Goal: Transaction & Acquisition: Purchase product/service

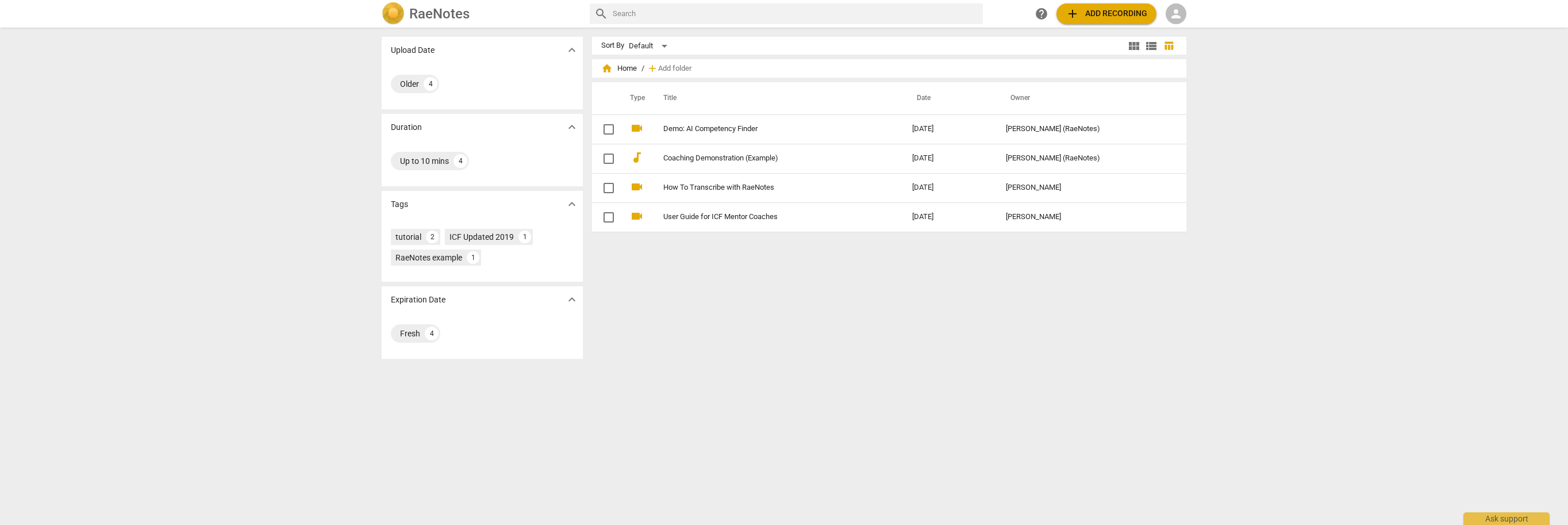
click at [1100, 14] on span "add Add recording" at bounding box center [1107, 13] width 82 height 14
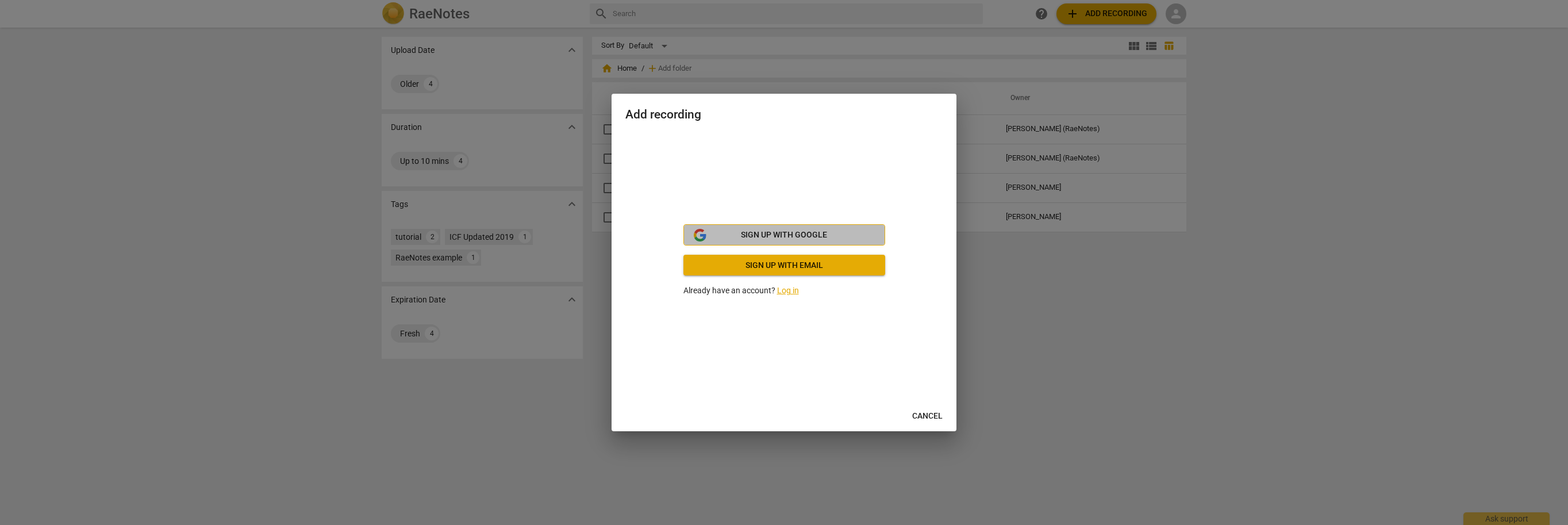
click at [821, 244] on button "Sign up with Google" at bounding box center [784, 235] width 201 height 22
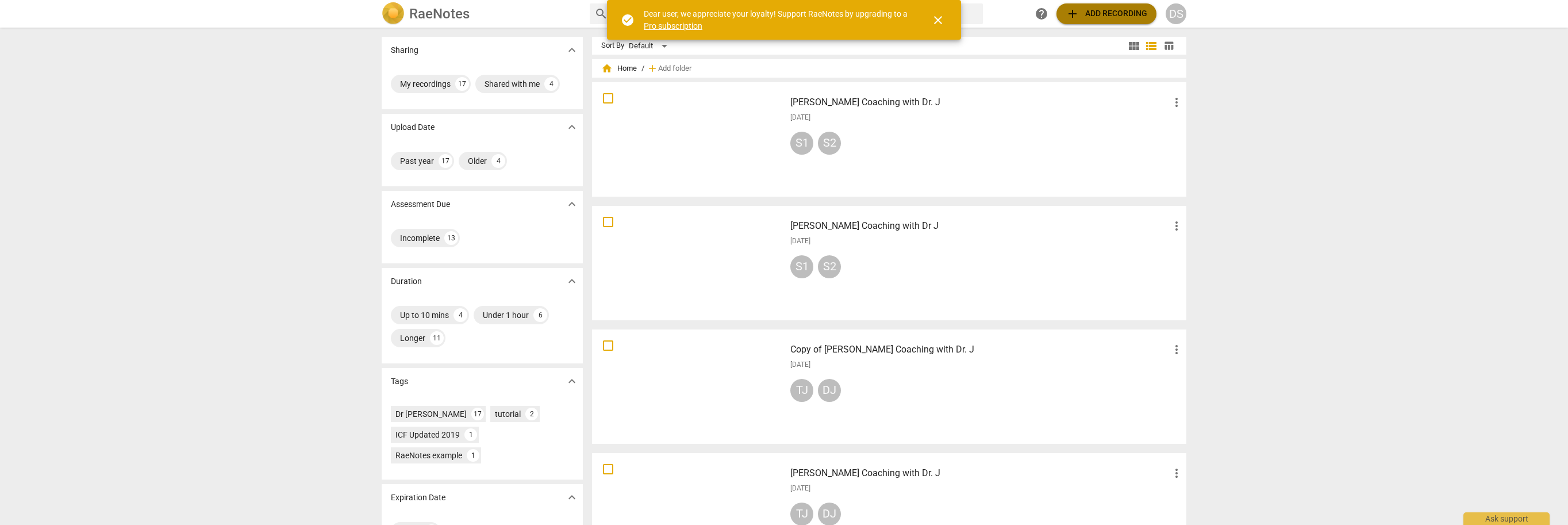
click at [1109, 12] on span "add Add recording" at bounding box center [1107, 13] width 82 height 14
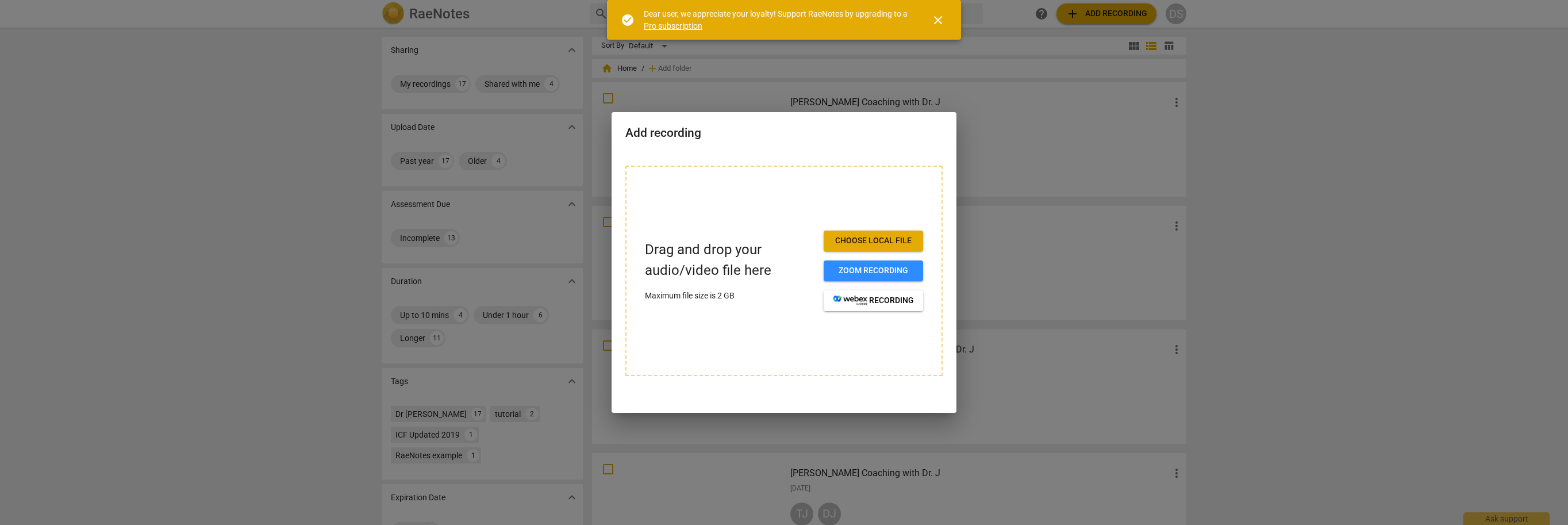
click at [662, 25] on link "Pro subscription" at bounding box center [673, 26] width 58 height 9
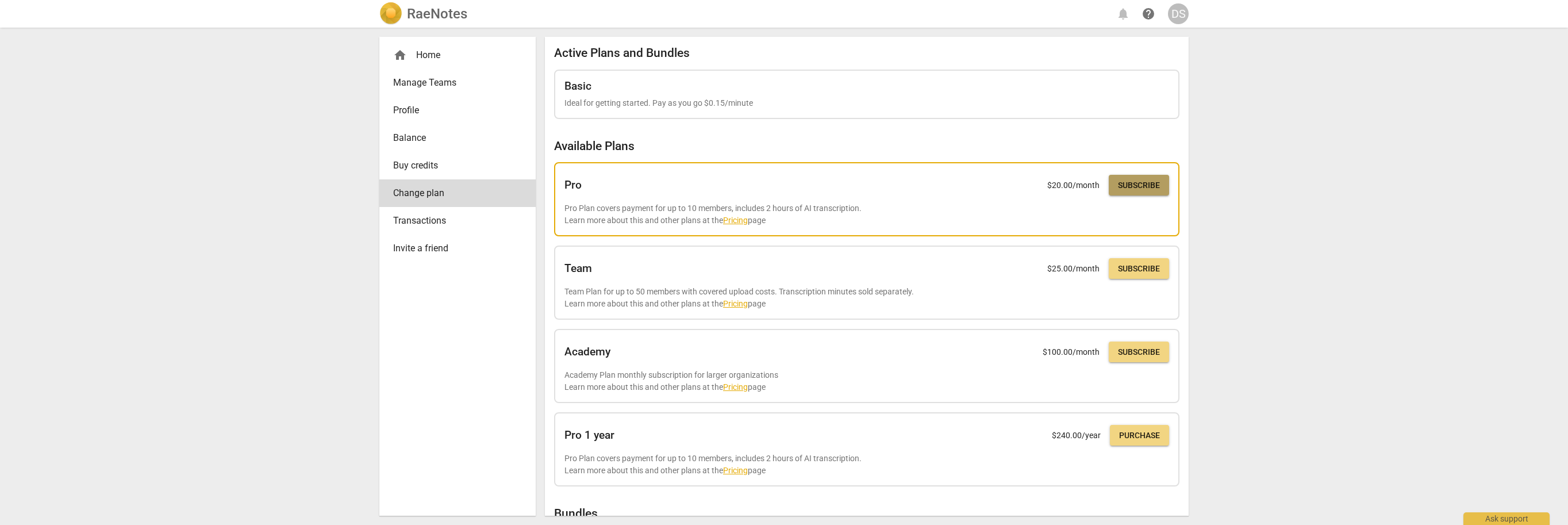
click at [1133, 189] on span "Subscribe" at bounding box center [1139, 186] width 42 height 12
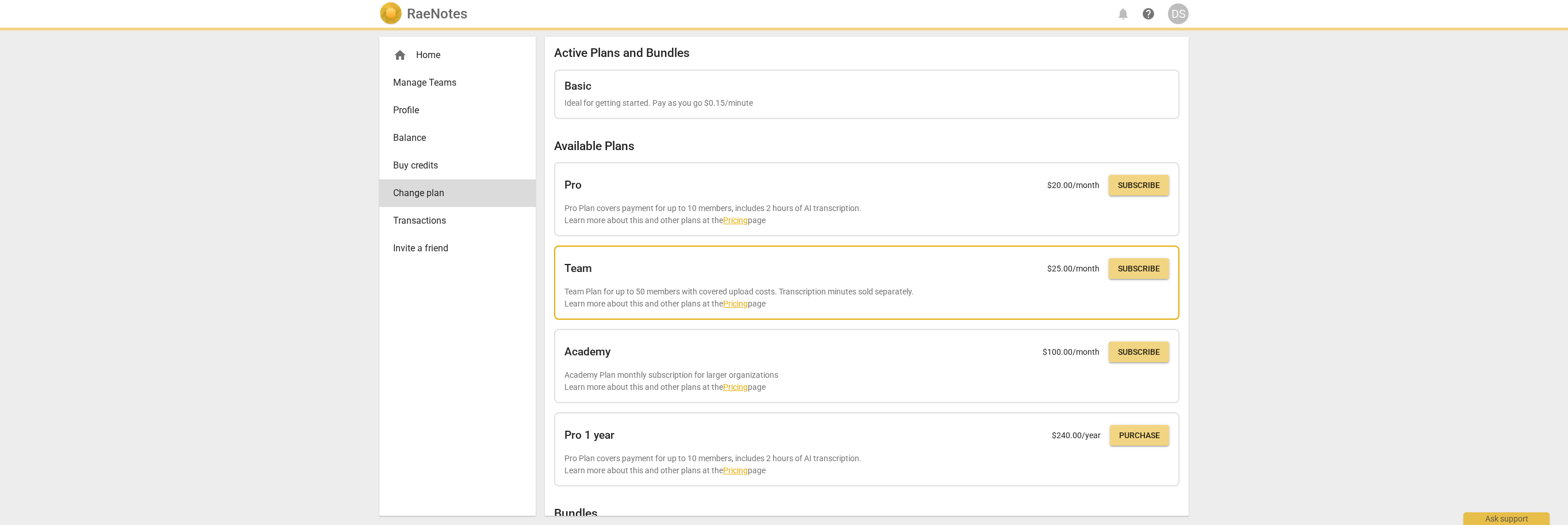
scroll to position [1, 0]
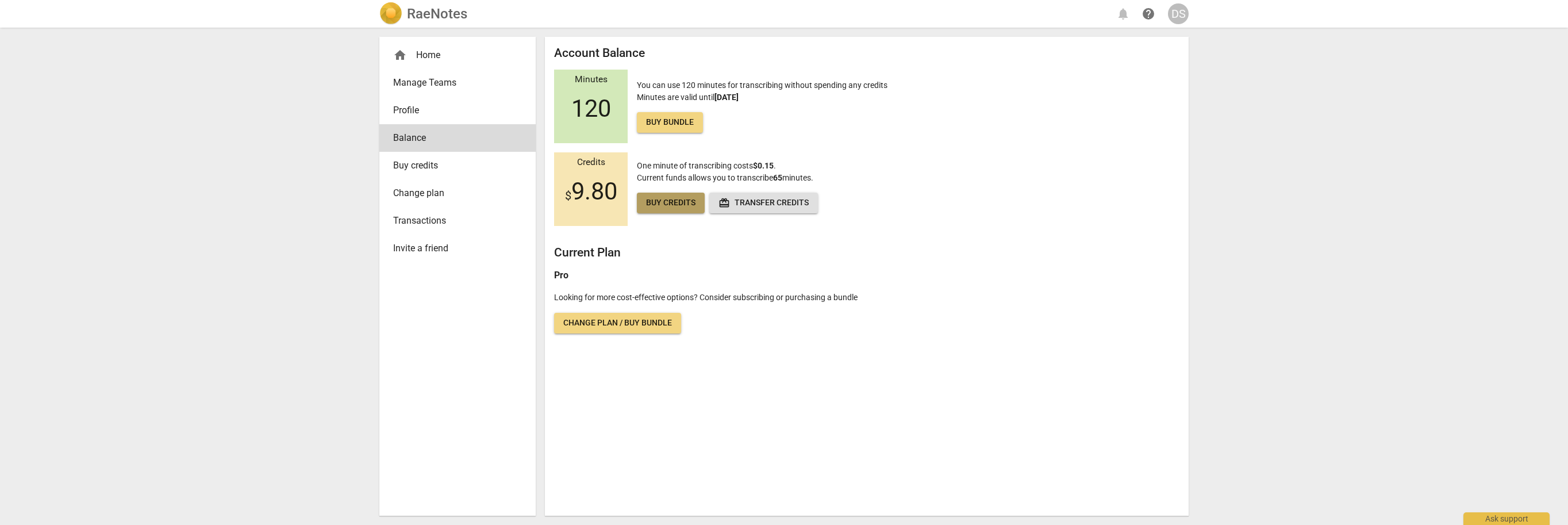
click at [674, 205] on span "Buy credits" at bounding box center [670, 203] width 49 height 12
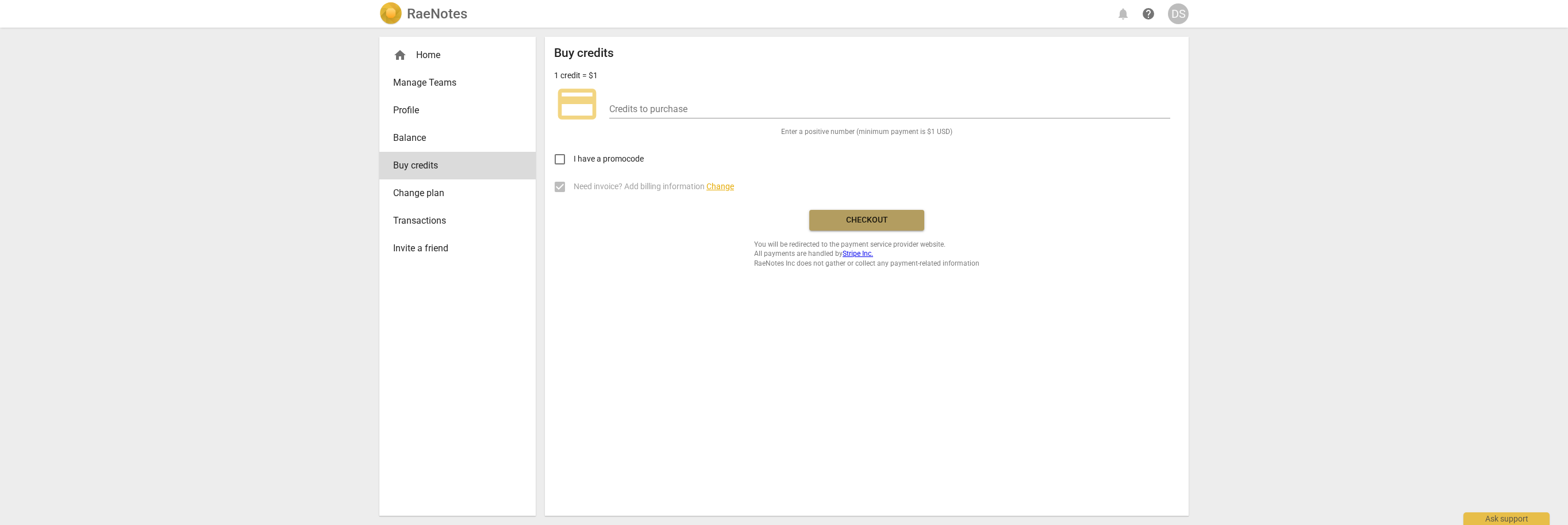
click at [863, 218] on span "Checkout" at bounding box center [867, 220] width 97 height 12
click at [653, 100] on div "Credits to purchase" at bounding box center [890, 105] width 561 height 26
click at [614, 105] on input "number" at bounding box center [890, 110] width 561 height 16
type input "2"
type input "3"
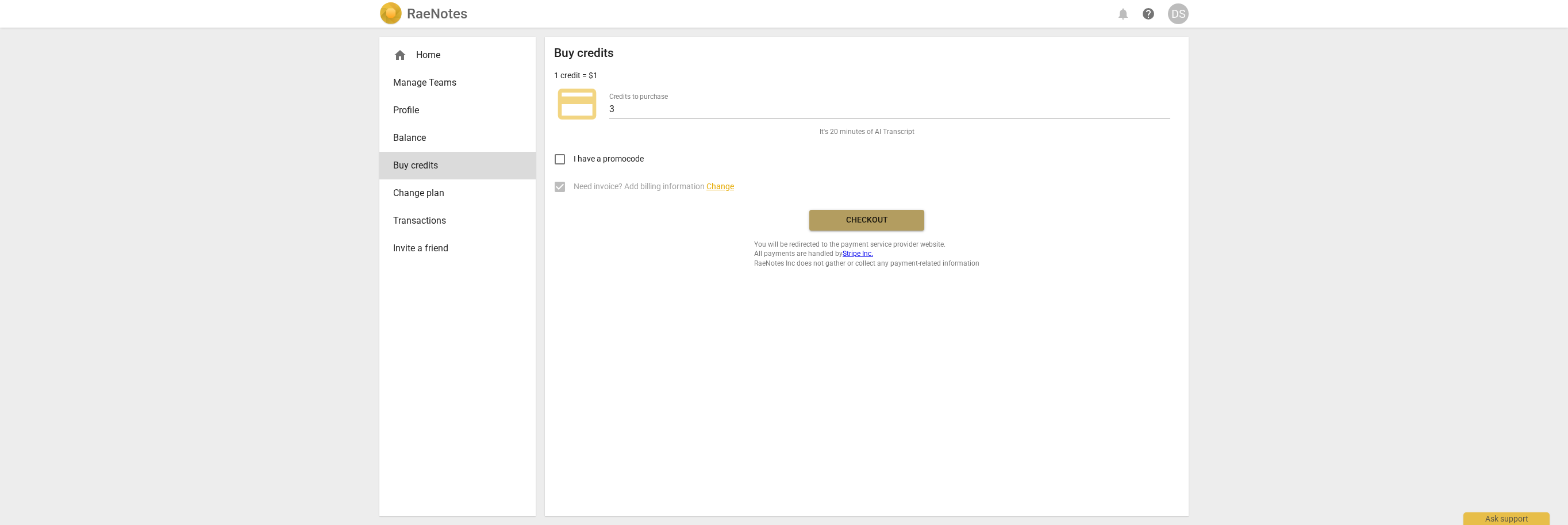
click at [855, 225] on button "Checkout" at bounding box center [867, 220] width 115 height 21
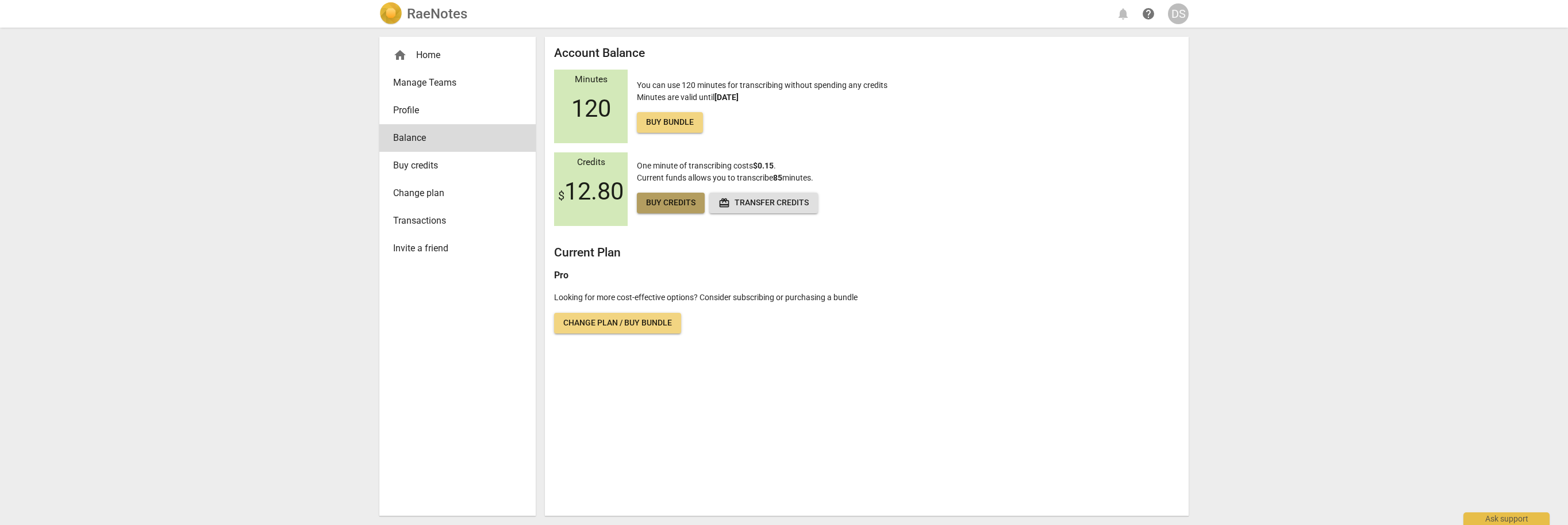
click at [679, 203] on span "Buy credits" at bounding box center [670, 203] width 49 height 12
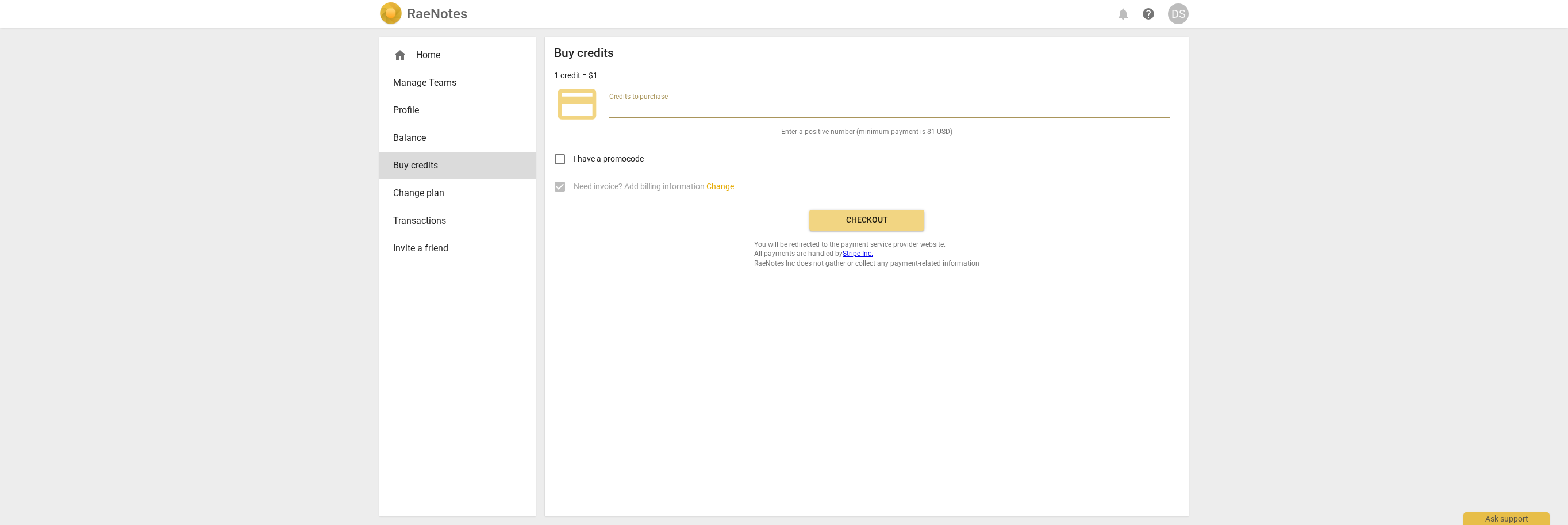
click at [637, 102] on input "number" at bounding box center [890, 110] width 561 height 16
type input "25.00"
click at [883, 221] on span "Checkout" at bounding box center [867, 220] width 97 height 12
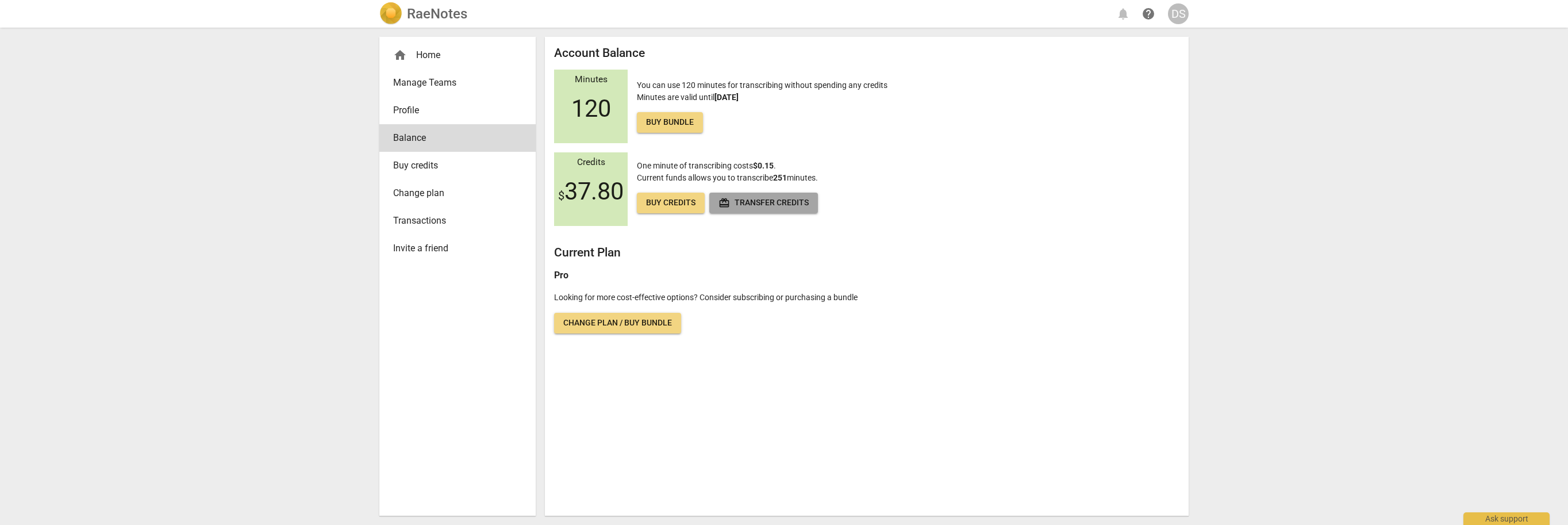
click at [755, 206] on span "redeem Transfer credits" at bounding box center [763, 203] width 90 height 12
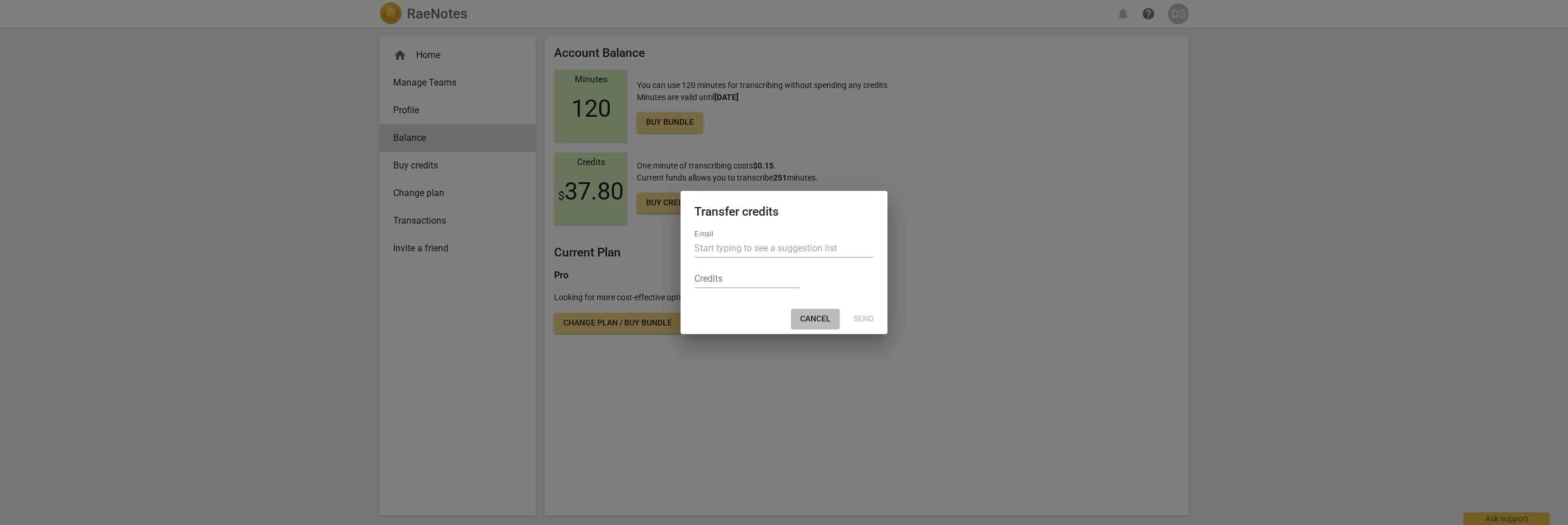
click at [818, 316] on span "Cancel" at bounding box center [815, 319] width 30 height 12
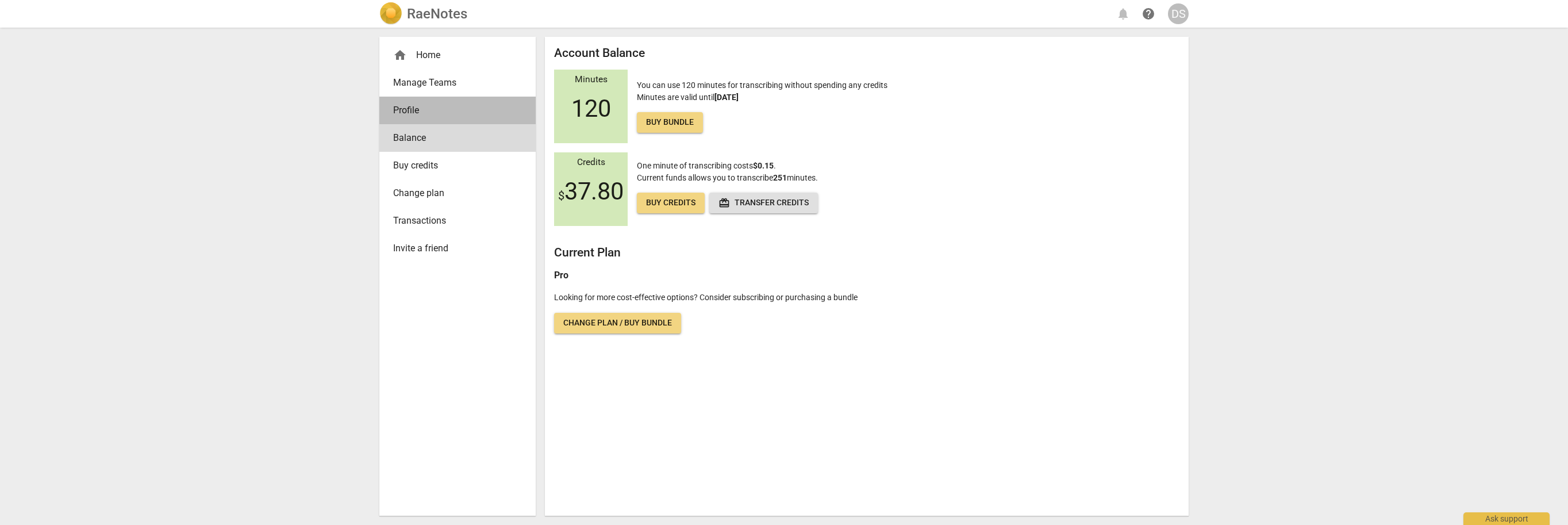
click at [411, 108] on span "Profile" at bounding box center [453, 110] width 119 height 14
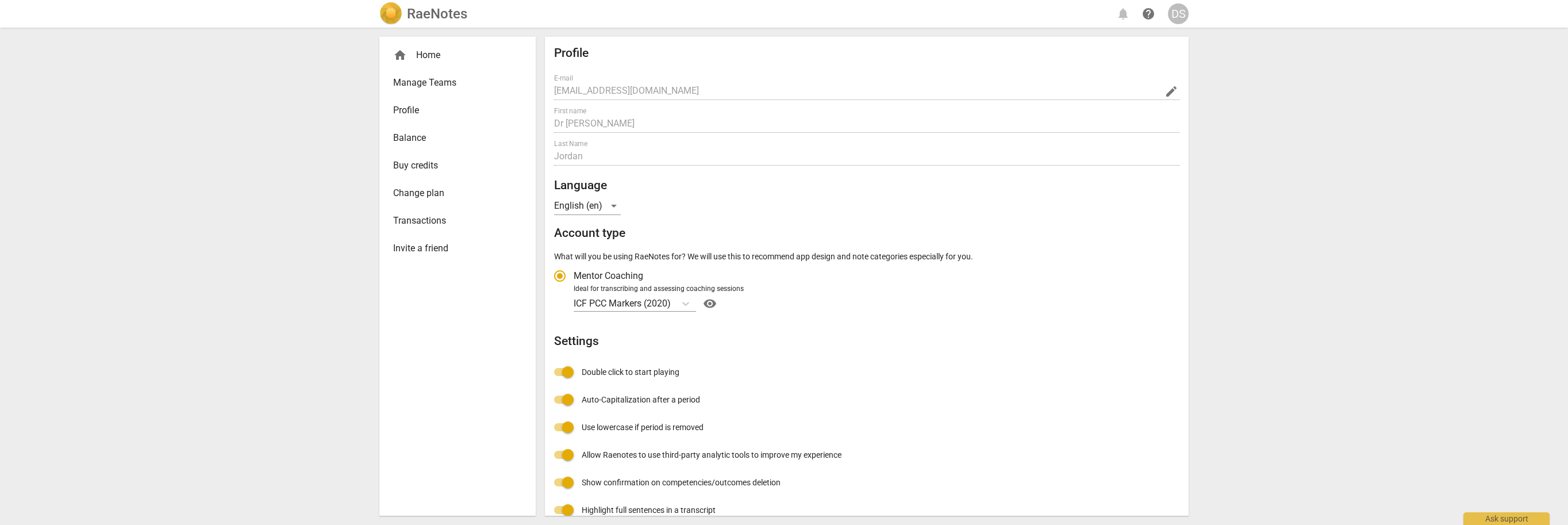
radio input "false"
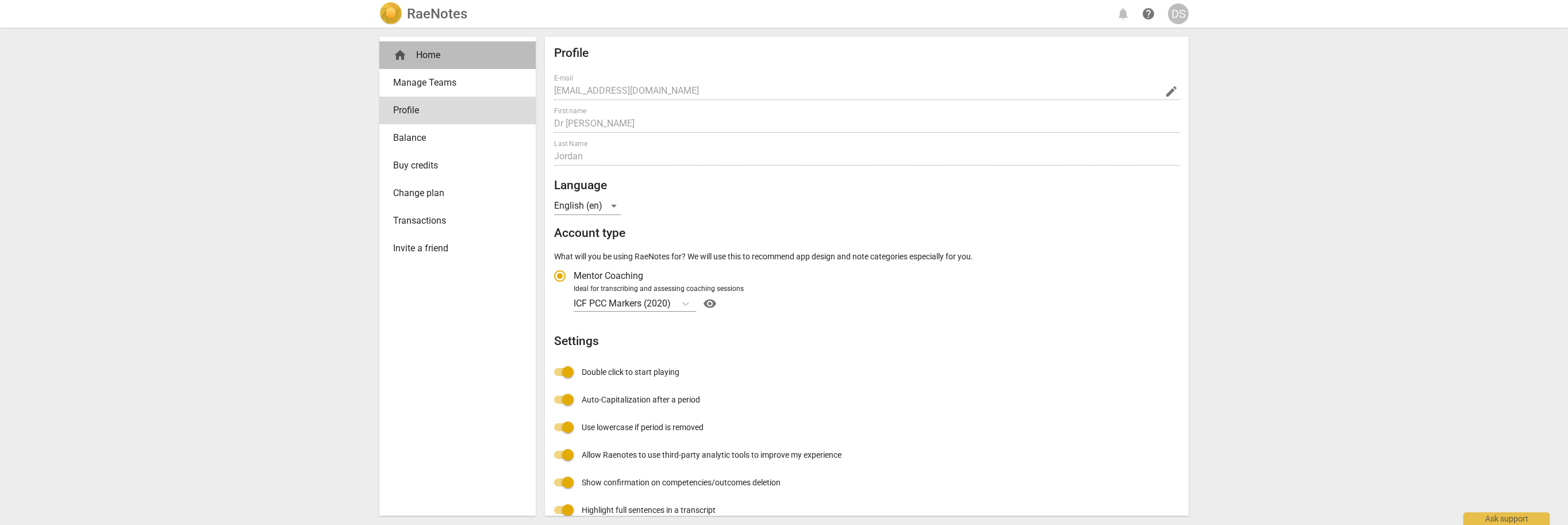
click at [425, 57] on div "home Home" at bounding box center [453, 55] width 119 height 14
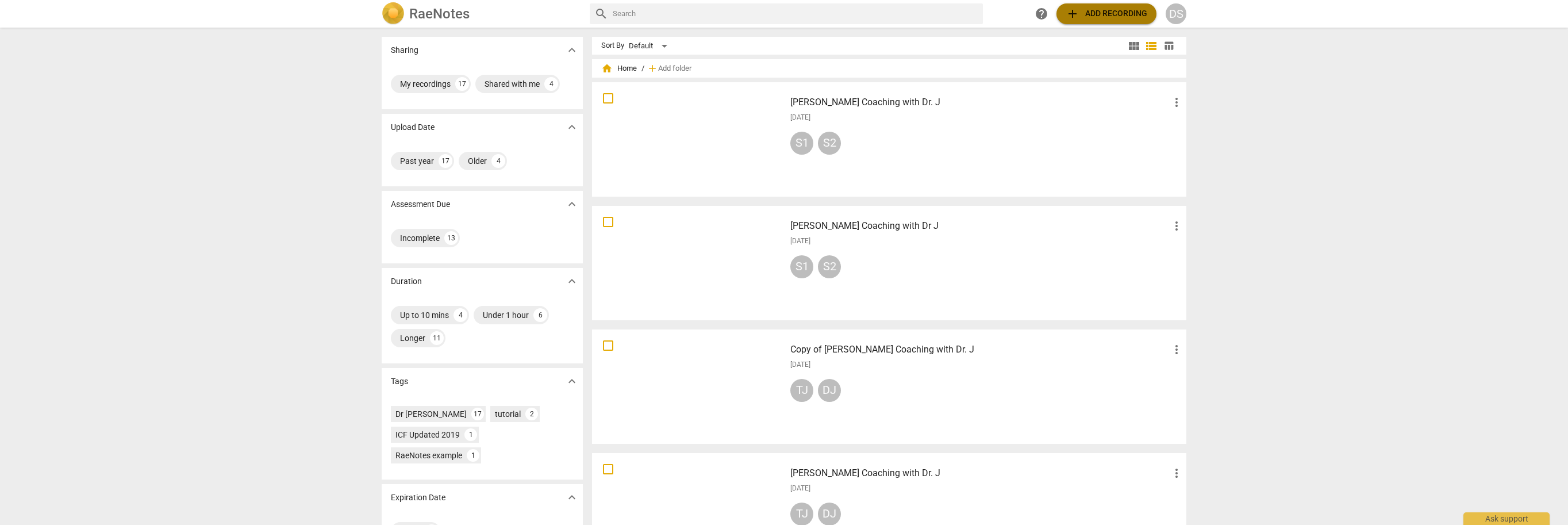
click at [1105, 15] on span "add Add recording" at bounding box center [1107, 13] width 82 height 14
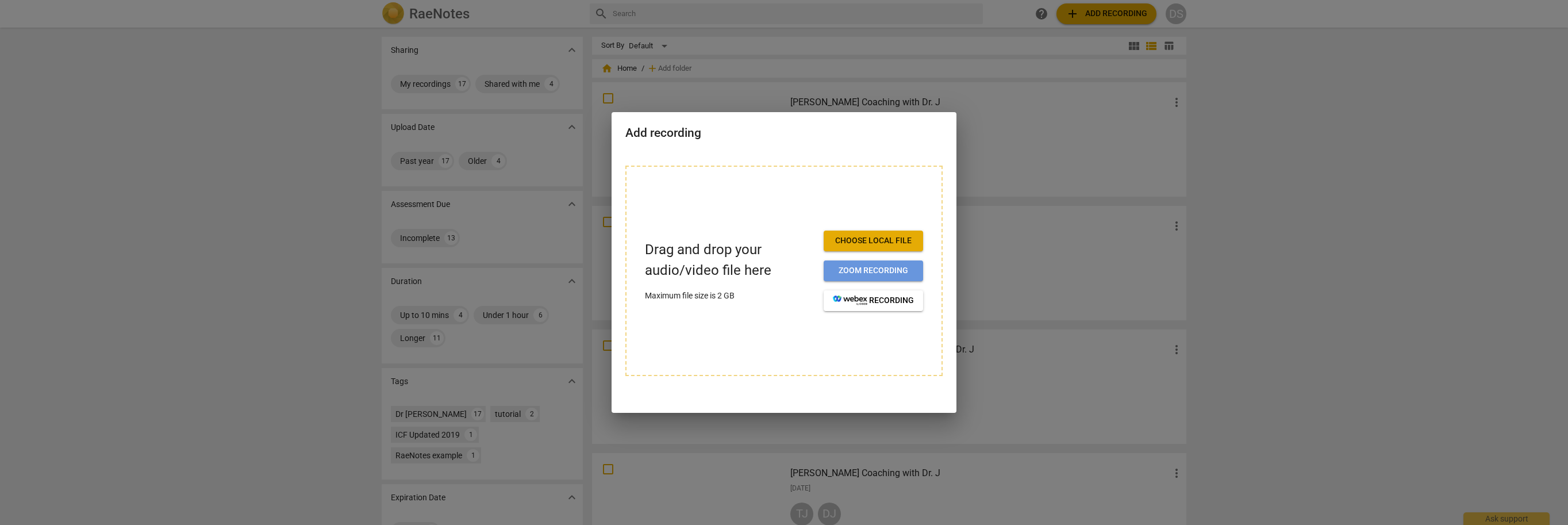
click at [884, 271] on span "Zoom recording" at bounding box center [873, 270] width 81 height 12
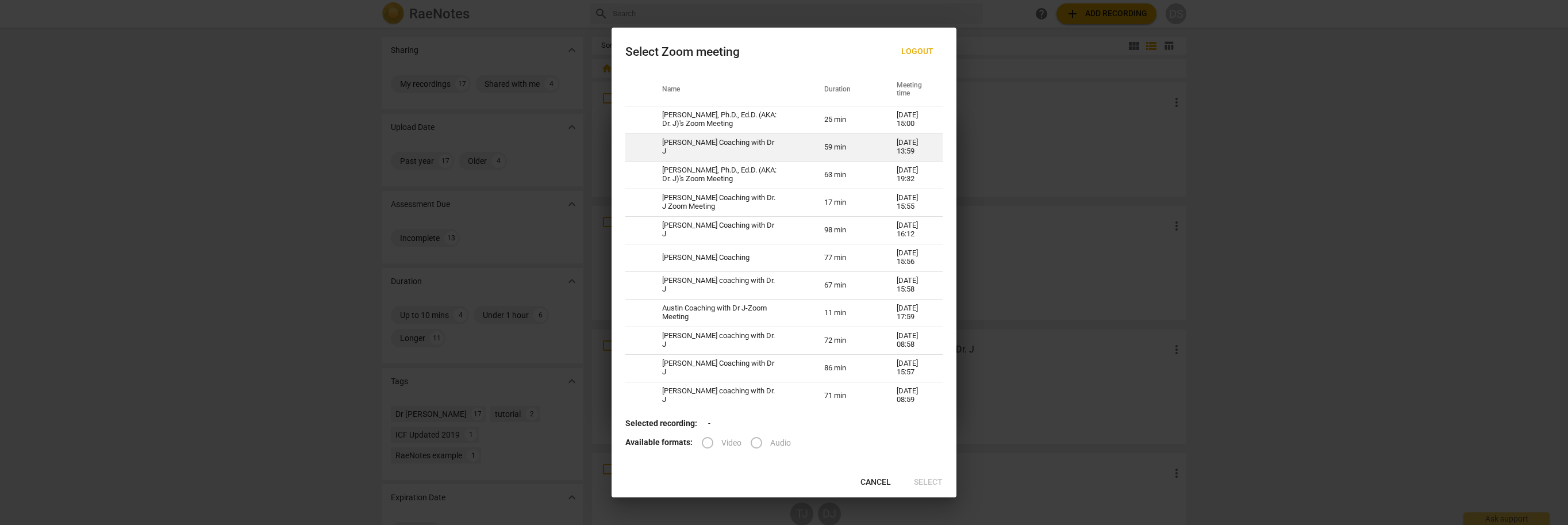
click at [810, 144] on td "[PERSON_NAME] Coaching with Dr J" at bounding box center [729, 147] width 162 height 27
radio input "true"
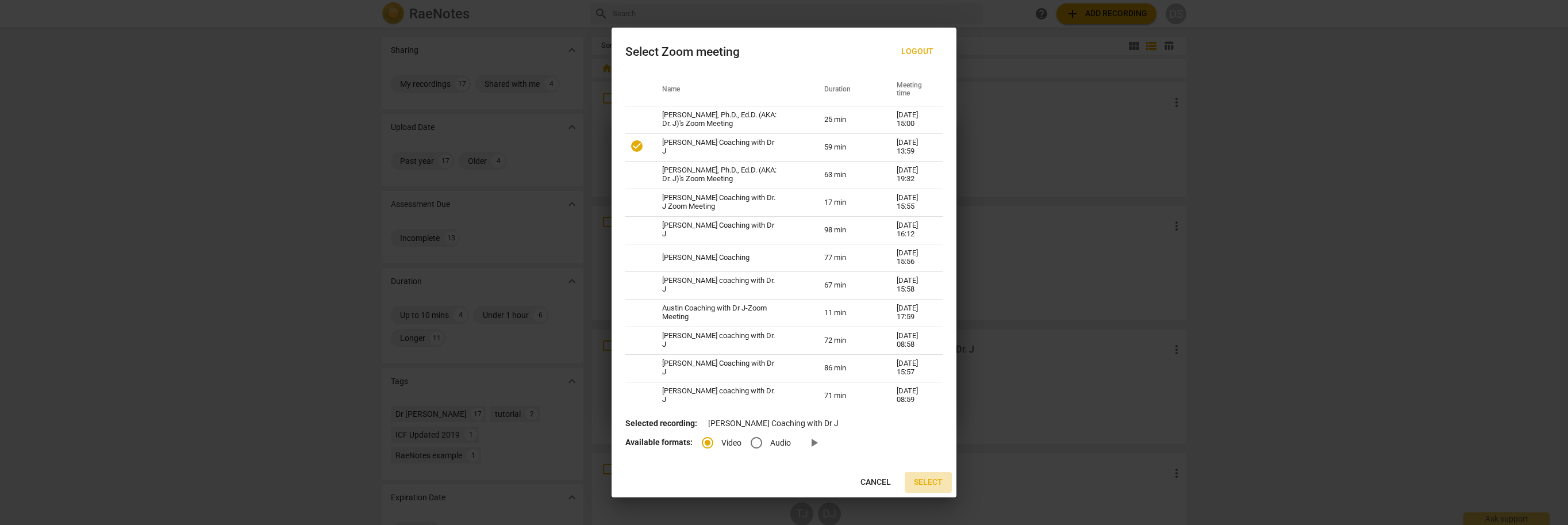
click at [920, 480] on span "Select" at bounding box center [928, 482] width 29 height 12
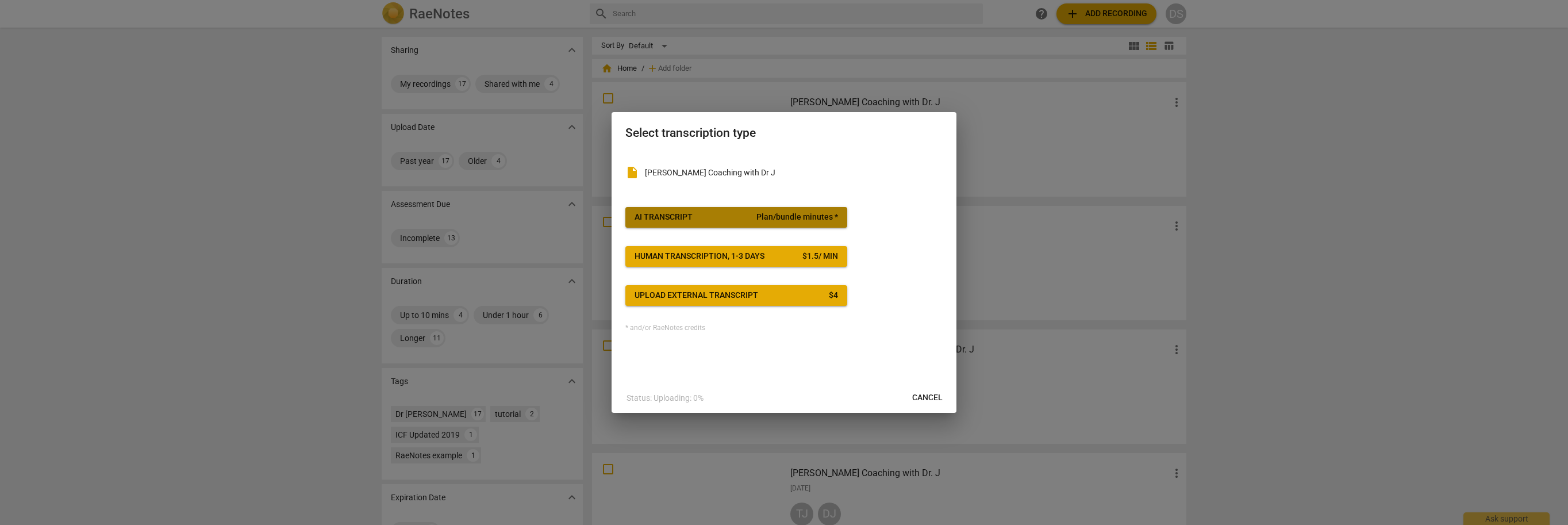
click at [710, 217] on span "AI Transcript Plan/bundle minutes *" at bounding box center [736, 217] width 203 height 12
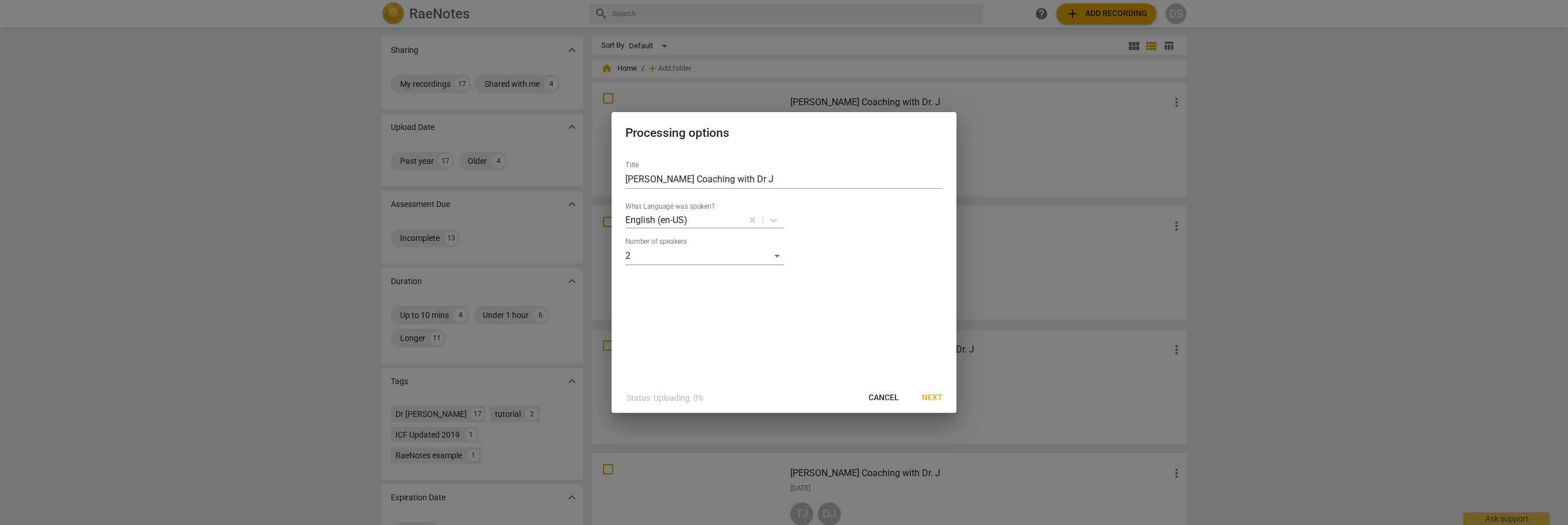
click at [934, 395] on span "Next" at bounding box center [933, 398] width 21 height 12
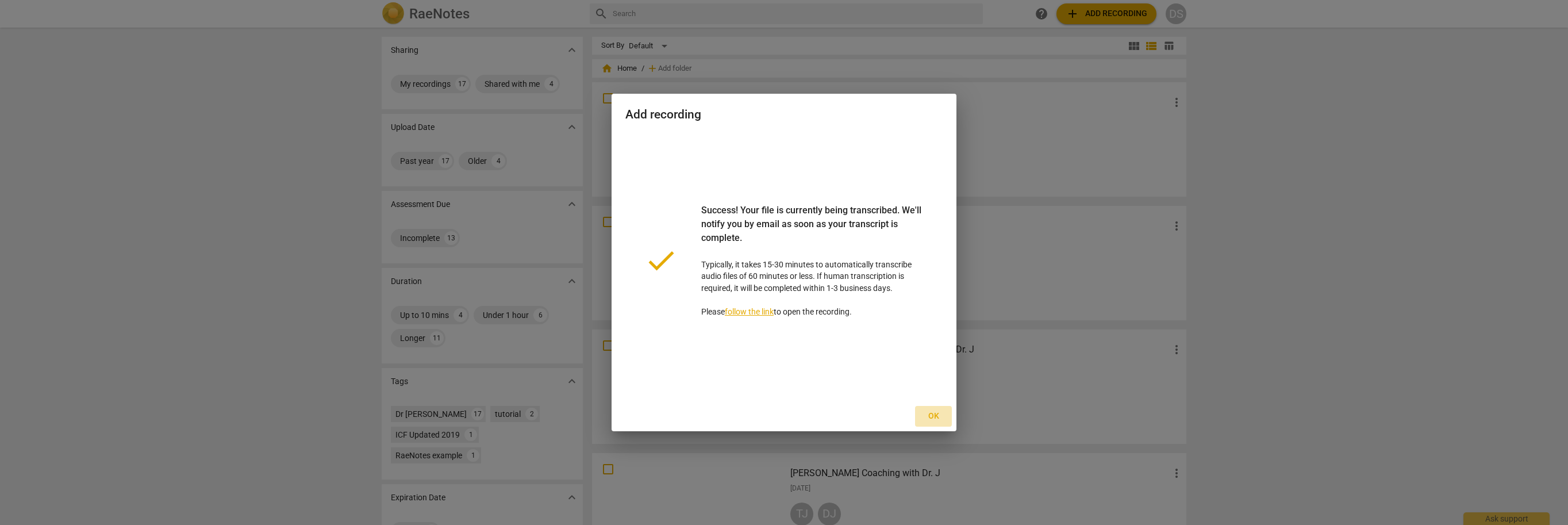
click at [931, 415] on span "Ok" at bounding box center [933, 416] width 18 height 12
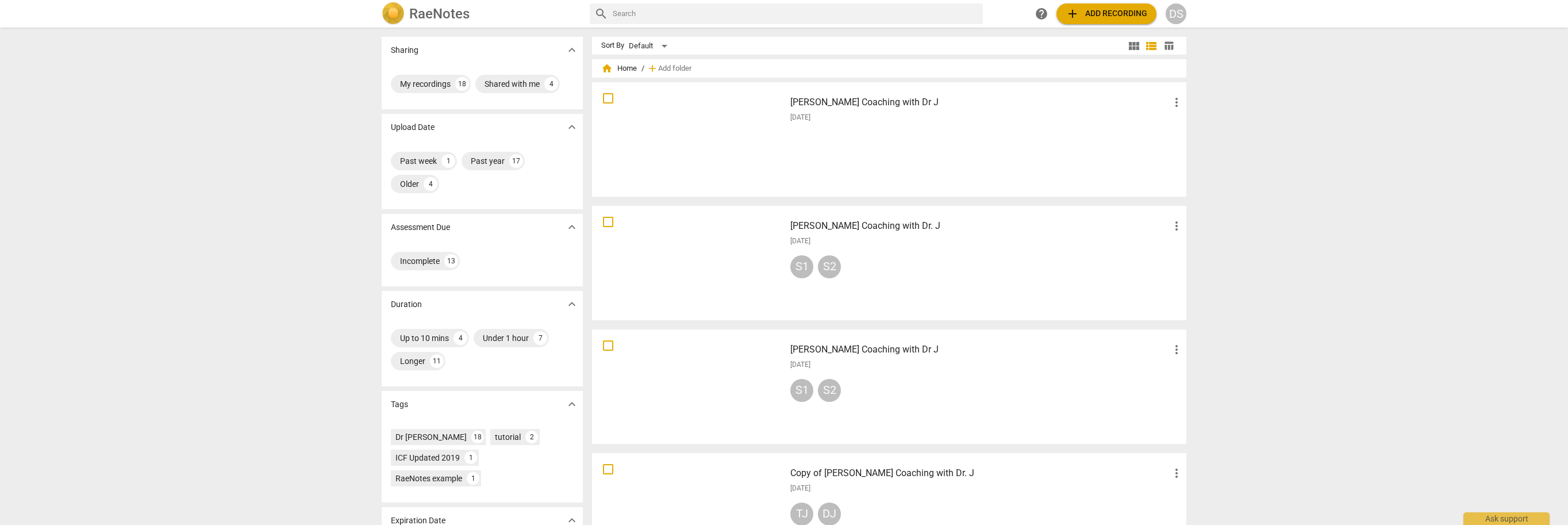
click at [655, 121] on div at bounding box center [688, 139] width 185 height 107
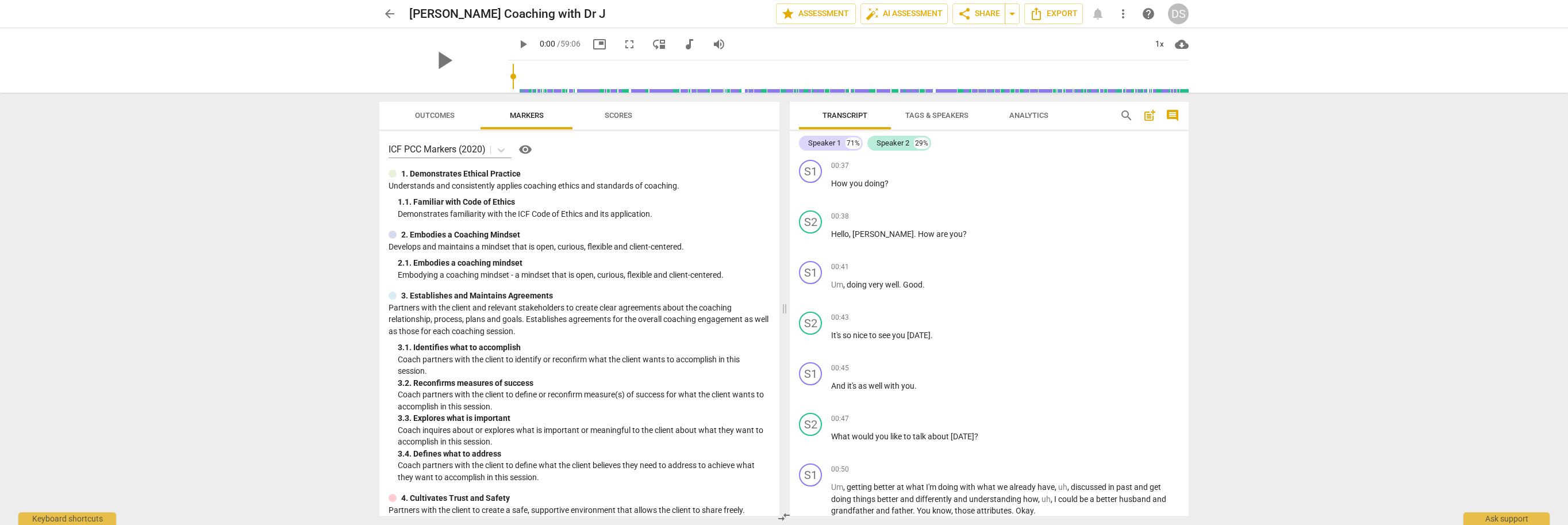
click at [898, 142] on div "Speaker 2" at bounding box center [893, 143] width 33 height 12
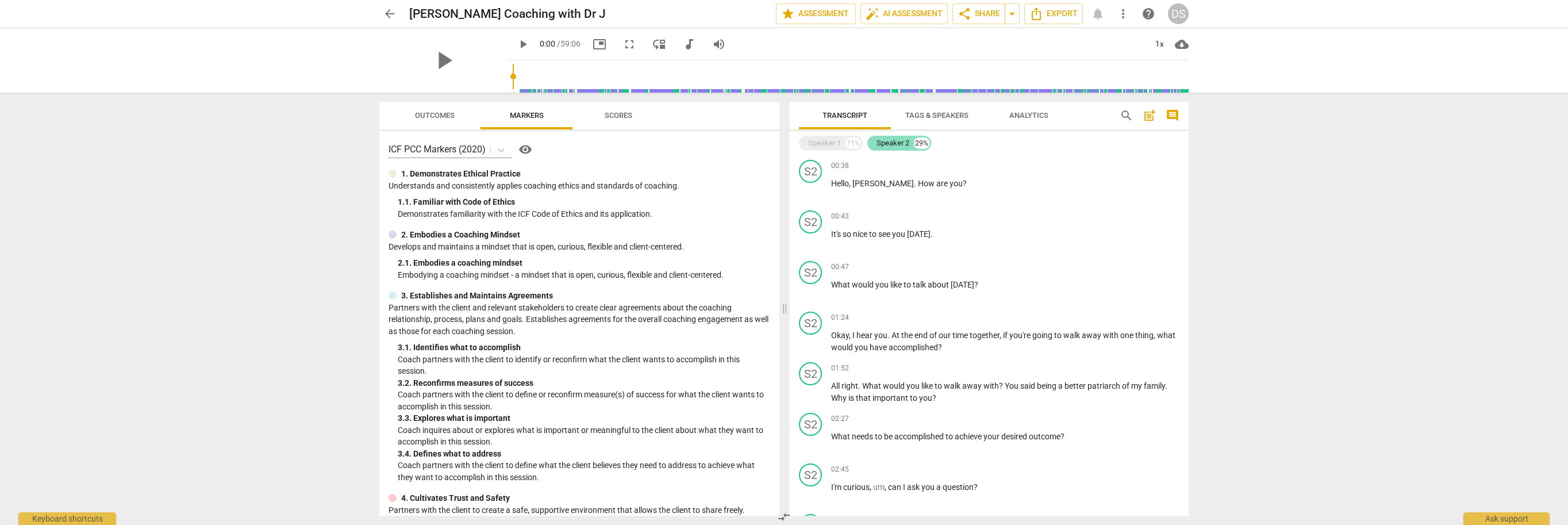
click at [898, 142] on div "Speaker 2" at bounding box center [893, 143] width 33 height 12
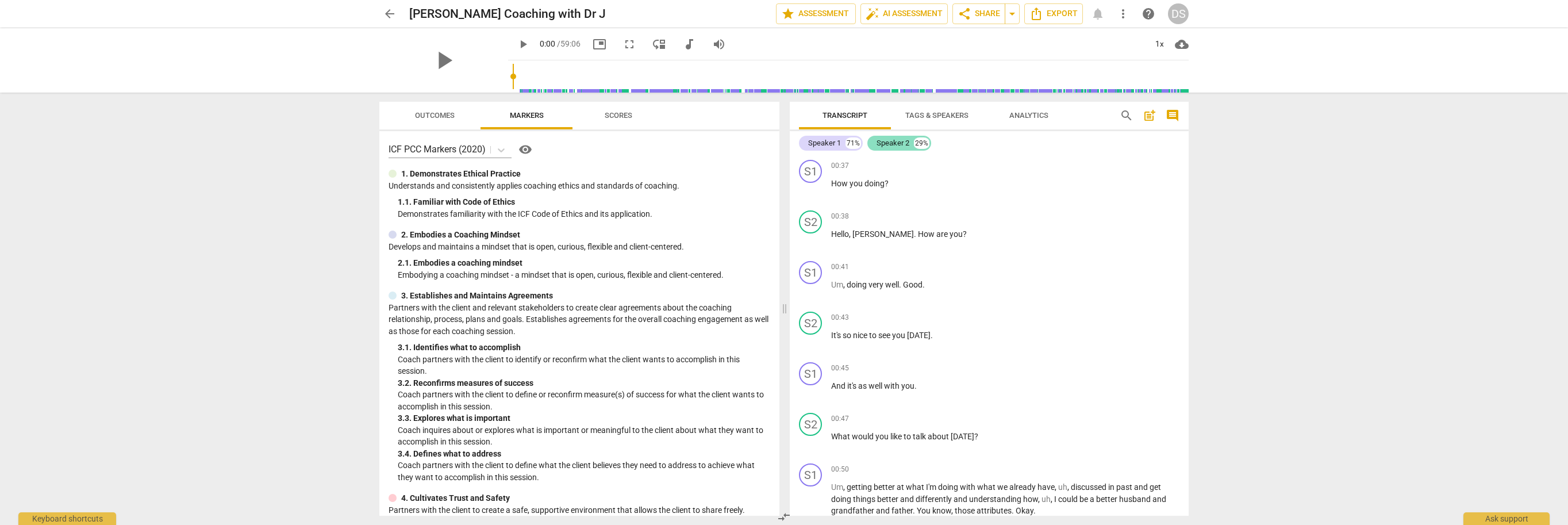
click at [898, 143] on div "Speaker 2" at bounding box center [893, 143] width 33 height 12
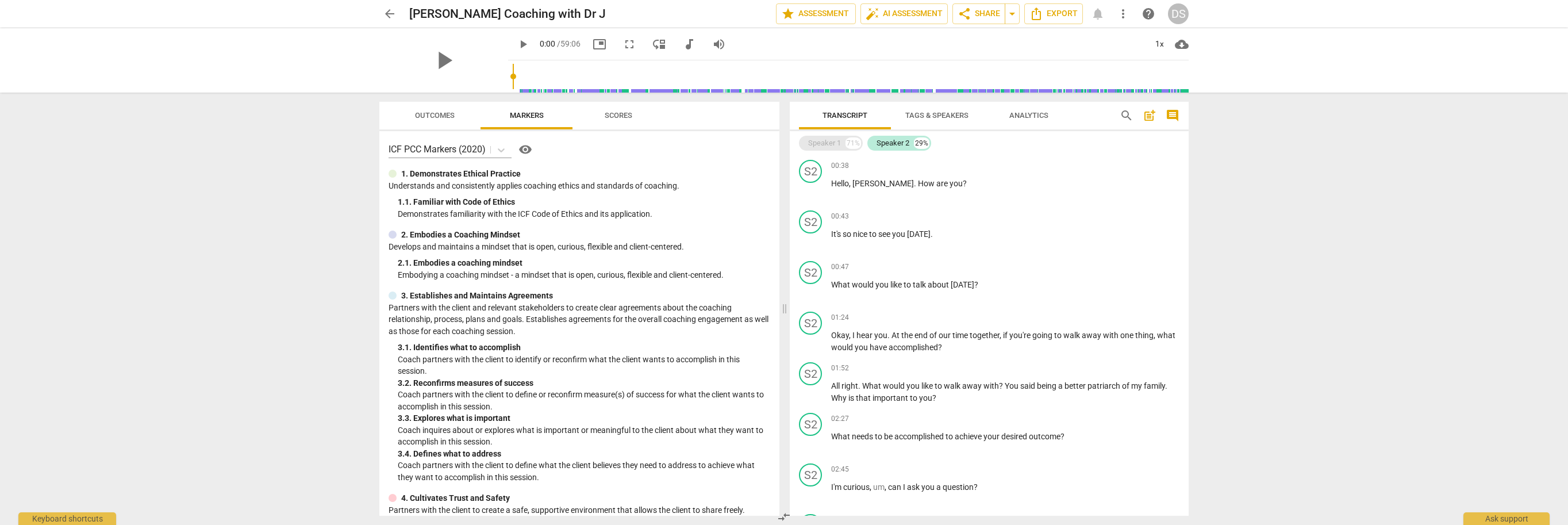
click at [831, 148] on div "Speaker 1" at bounding box center [825, 143] width 33 height 12
